Goal: Find specific page/section: Find specific page/section

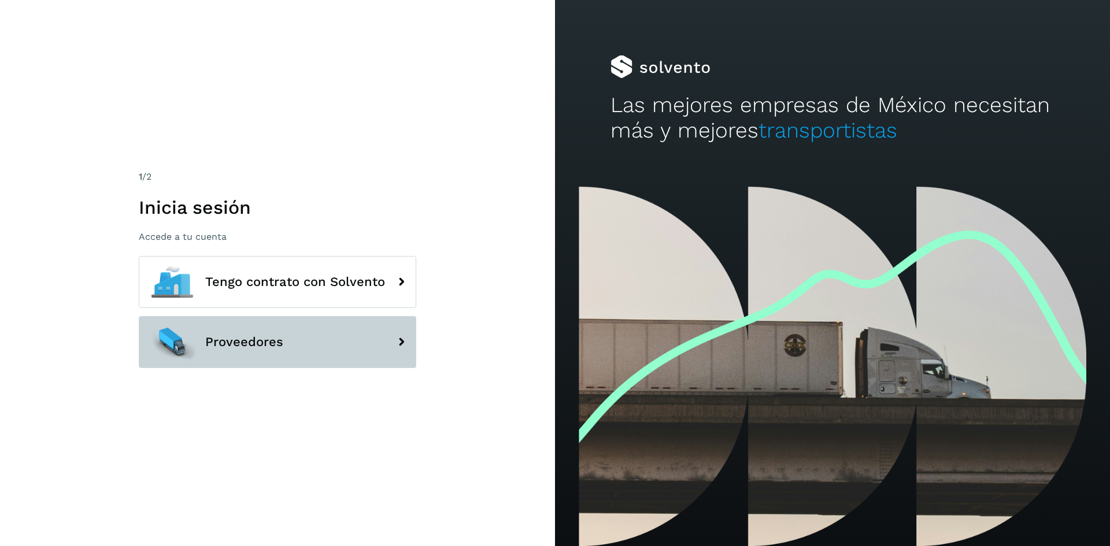
click at [284, 337] on button "Proveedores" at bounding box center [277, 342] width 277 height 52
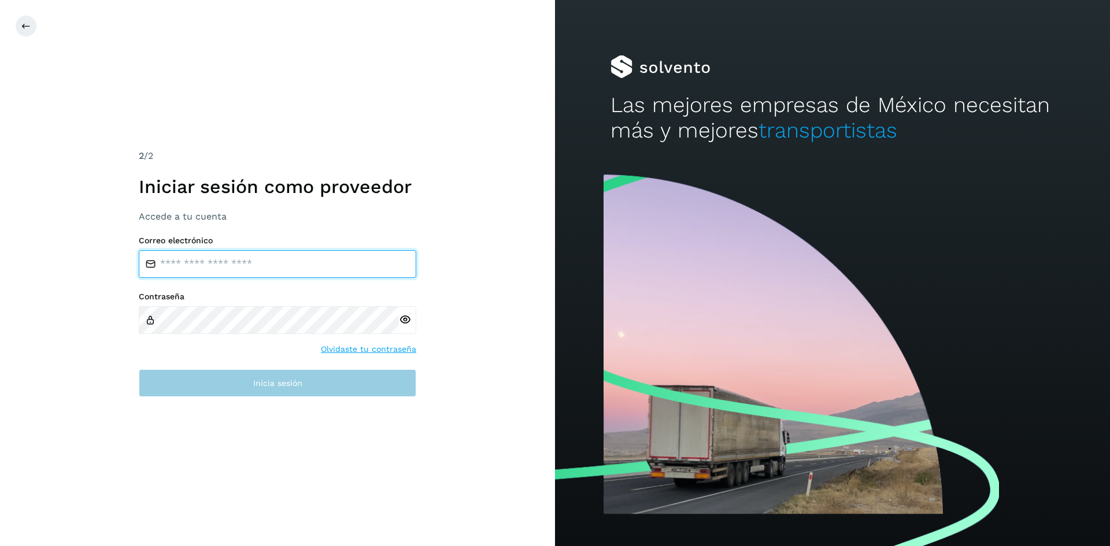
type input "**********"
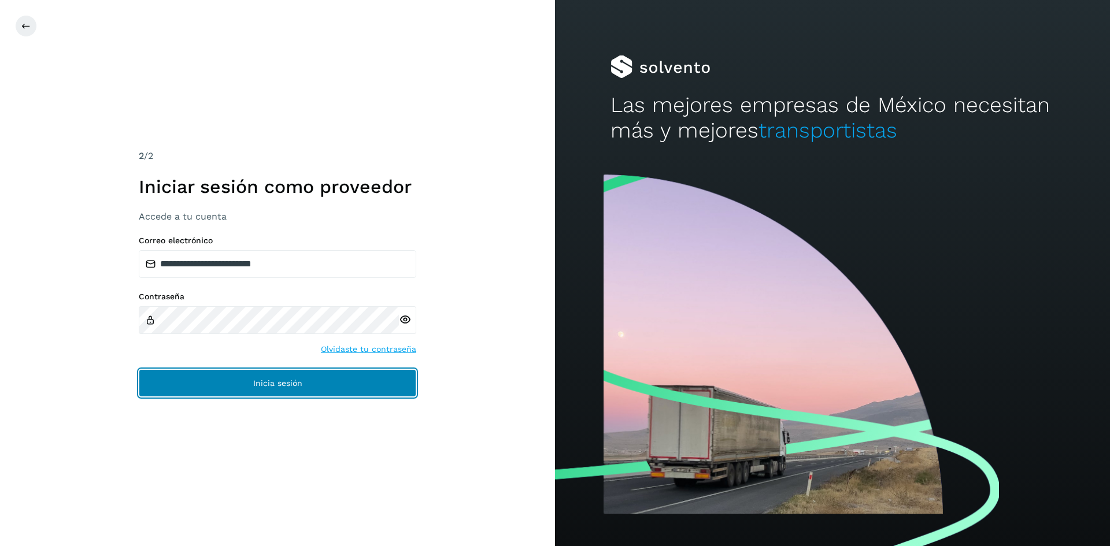
click at [252, 376] on button "Inicia sesión" at bounding box center [277, 383] width 277 height 28
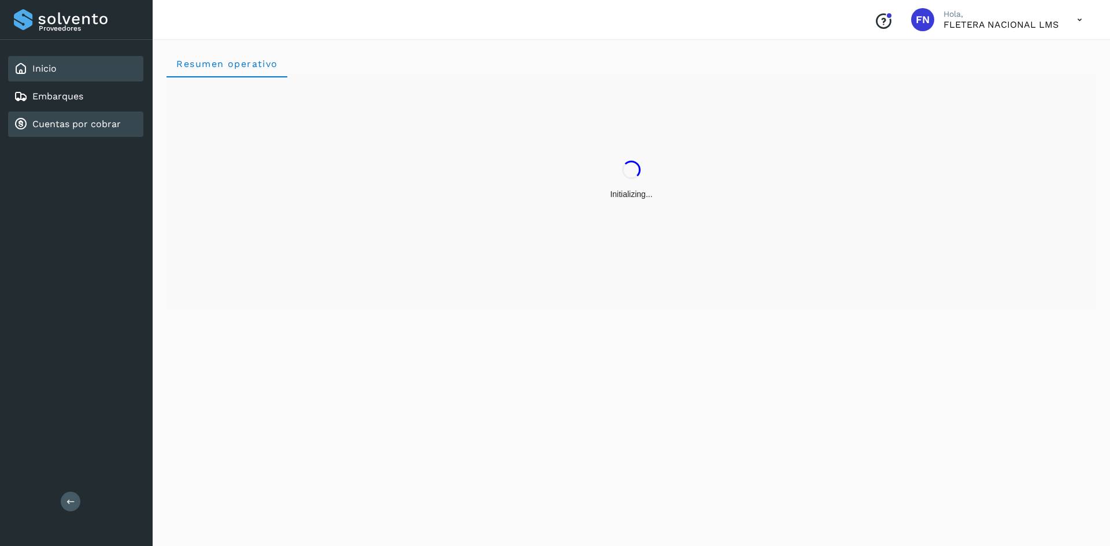
click at [81, 125] on link "Cuentas por cobrar" at bounding box center [76, 123] width 88 height 11
